Goal: Information Seeking & Learning: Learn about a topic

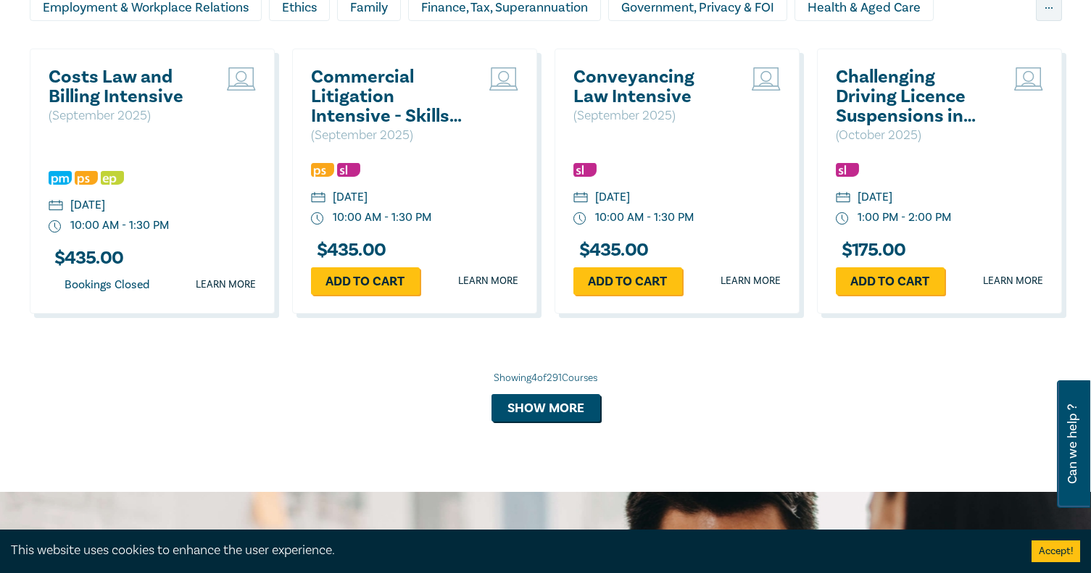
scroll to position [1377, 0]
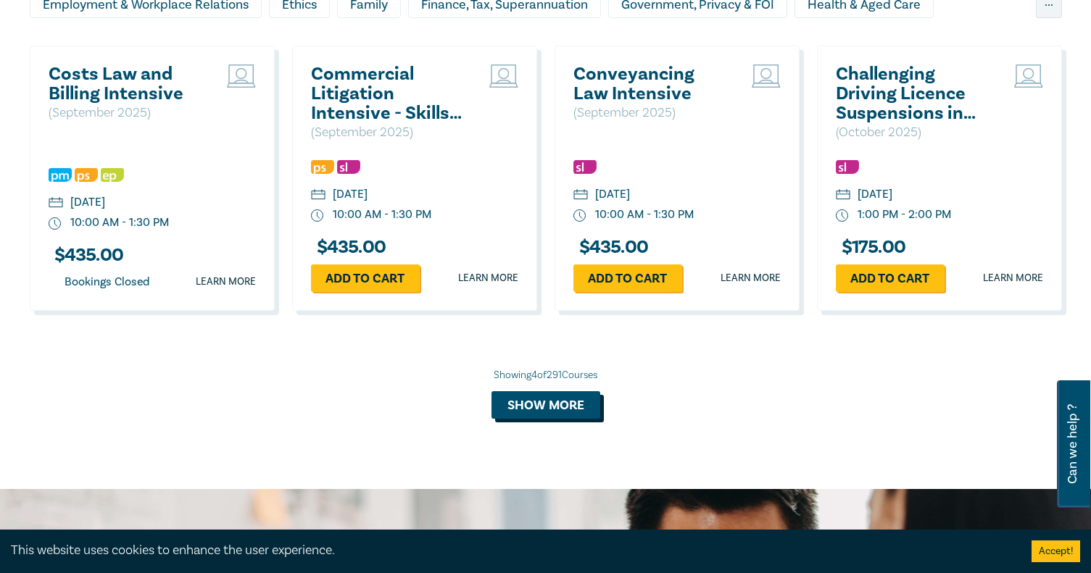
click at [529, 404] on button "Show more" at bounding box center [545, 405] width 109 height 28
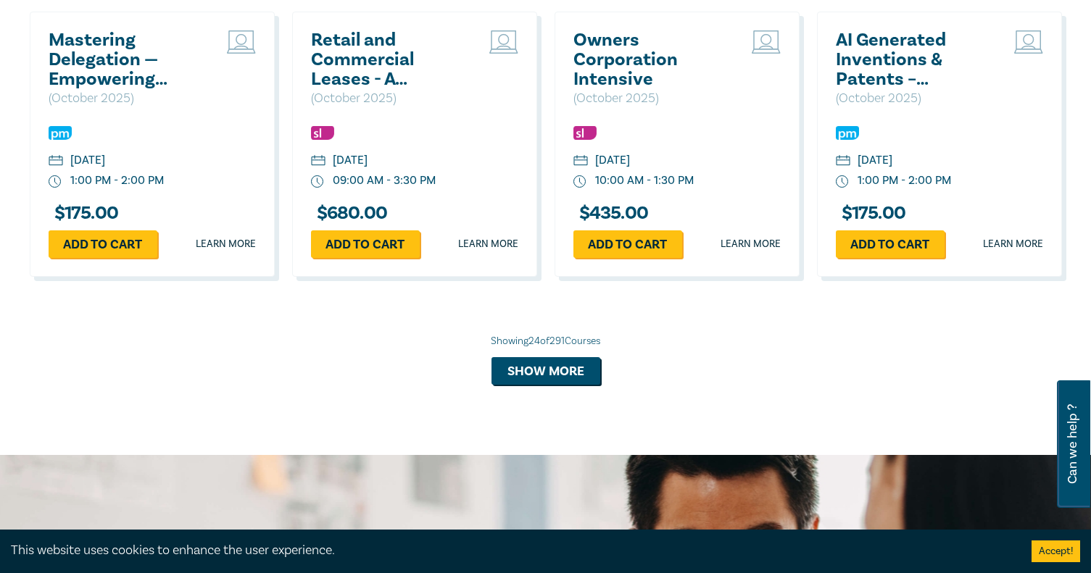
scroll to position [2827, 0]
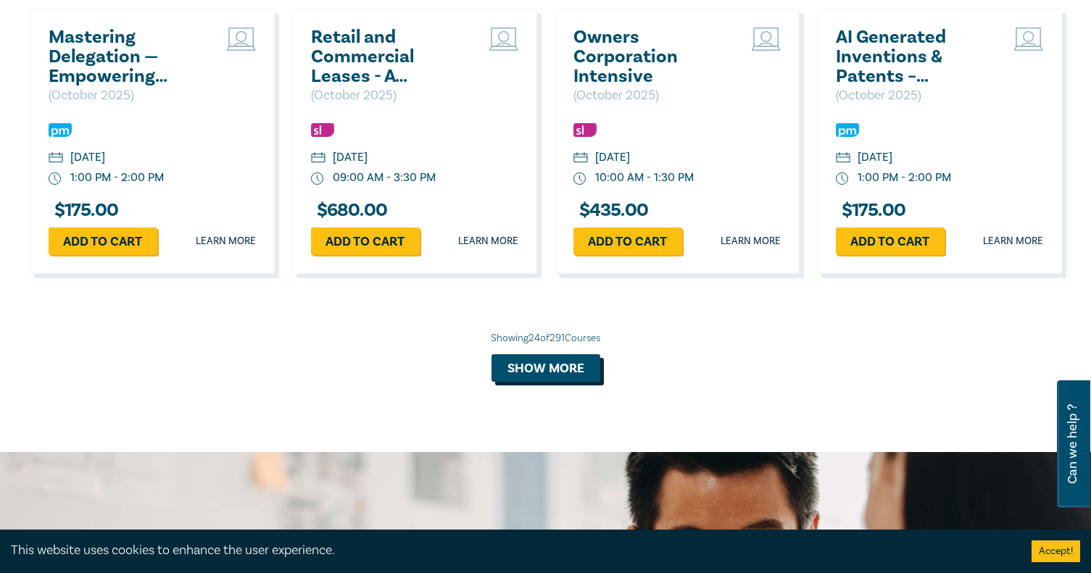
click at [568, 382] on button "Show more" at bounding box center [545, 368] width 109 height 28
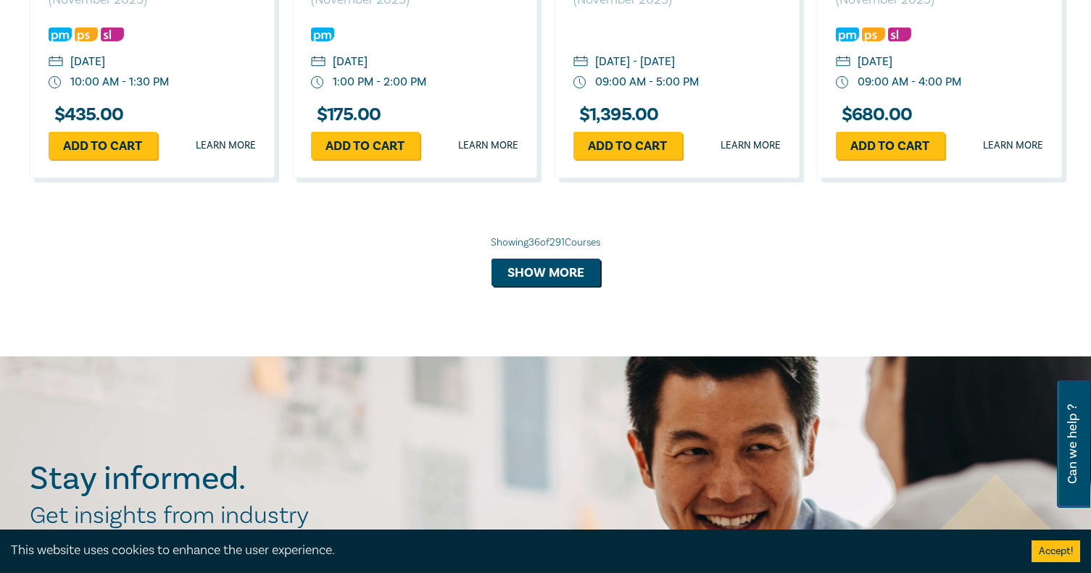
scroll to position [3769, 0]
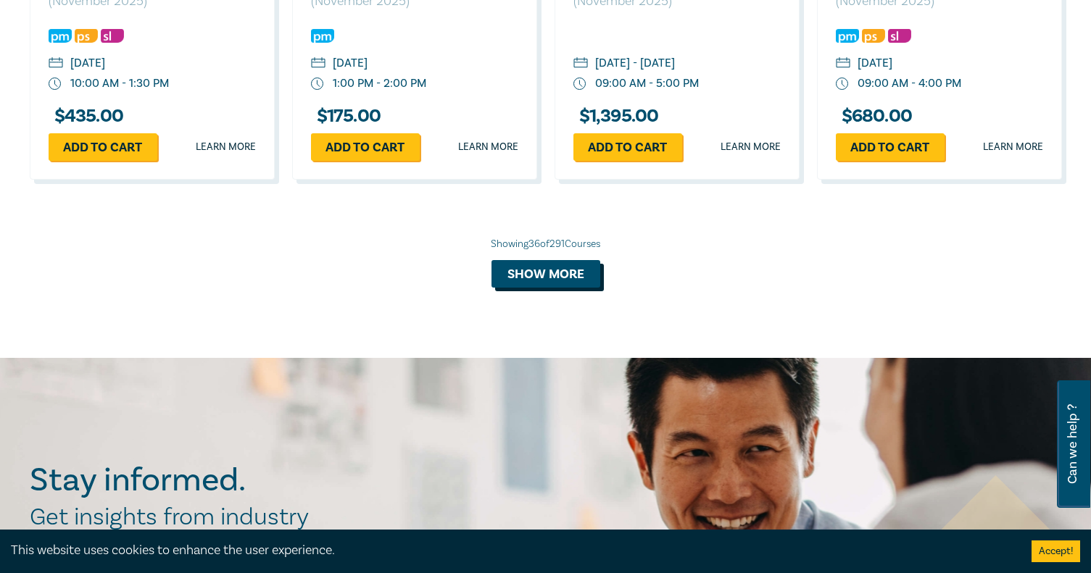
click at [544, 288] on button "Show more" at bounding box center [545, 274] width 109 height 28
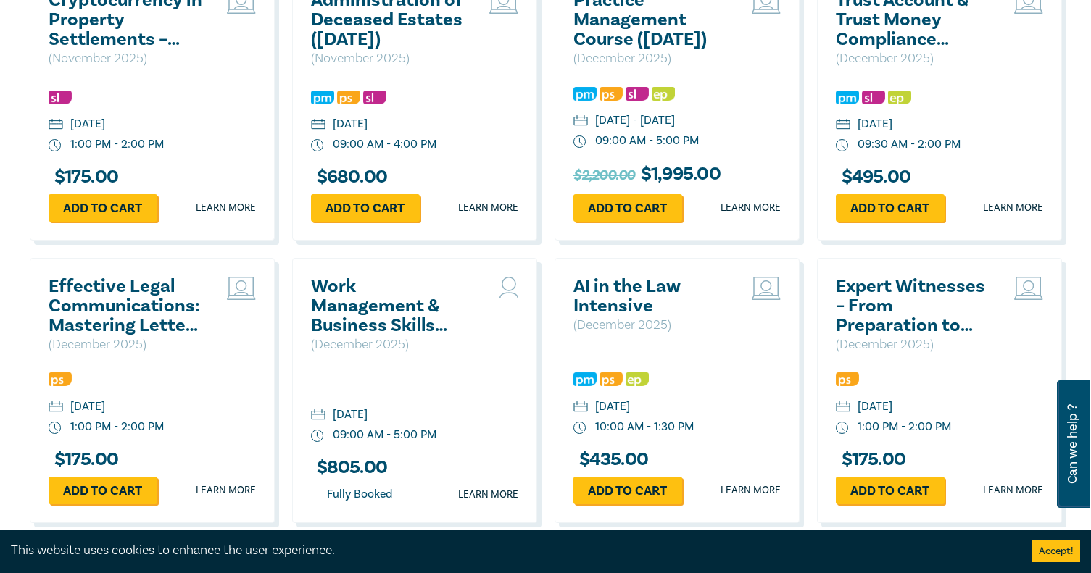
scroll to position [4204, 0]
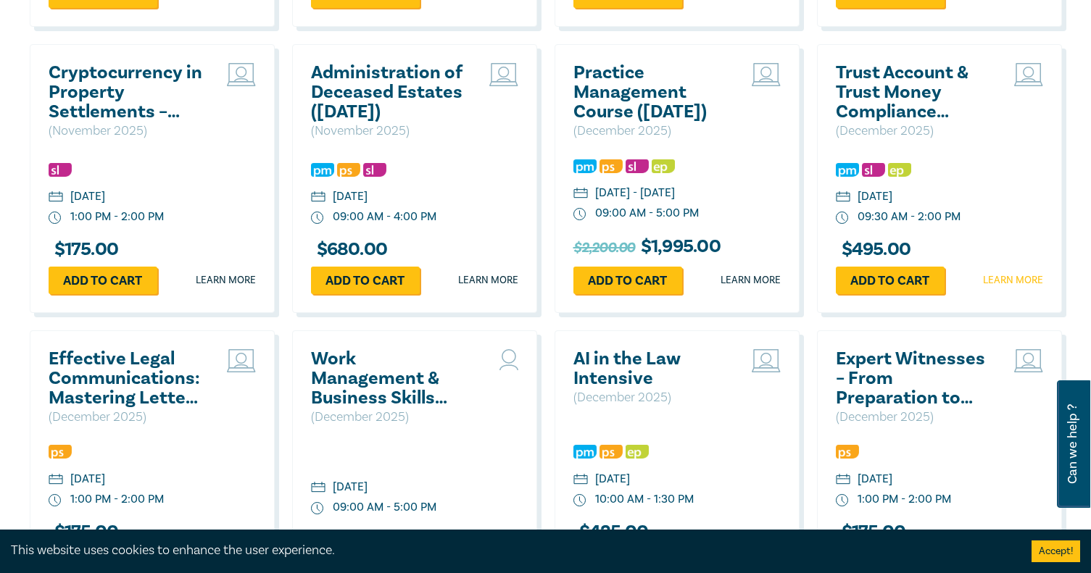
click at [1015, 288] on link "Learn more" at bounding box center [1013, 280] width 60 height 14
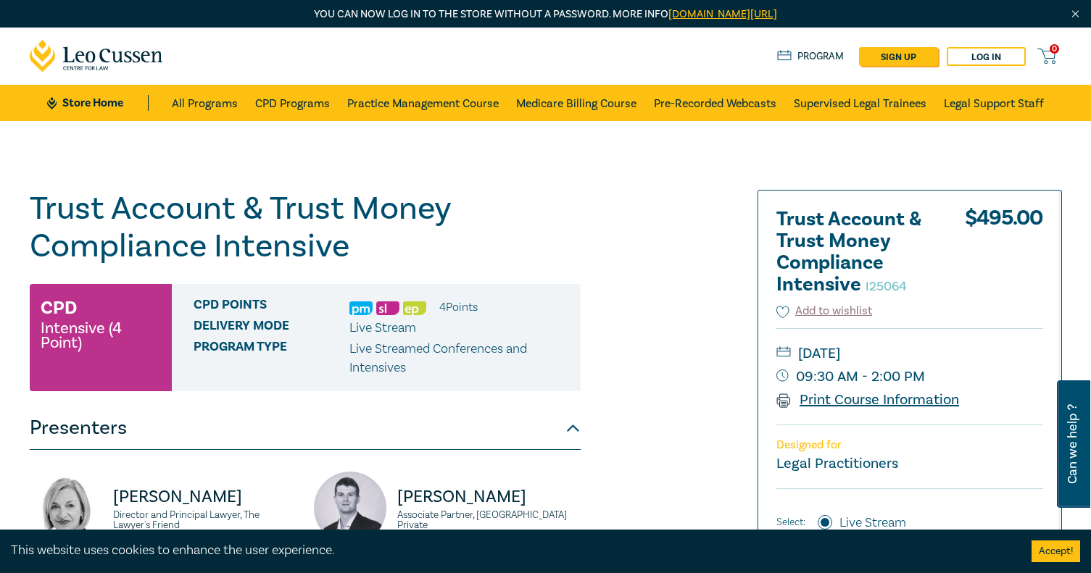
click at [863, 398] on link "Print Course Information" at bounding box center [867, 400] width 183 height 19
